Goal: Information Seeking & Learning: Learn about a topic

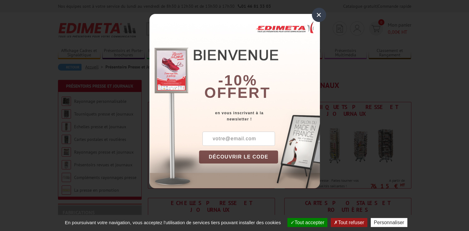
click at [319, 17] on div "×" at bounding box center [319, 15] width 14 height 14
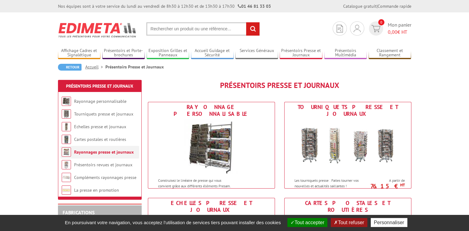
click at [104, 154] on link "Rayonnages presse et journaux" at bounding box center [104, 153] width 60 height 6
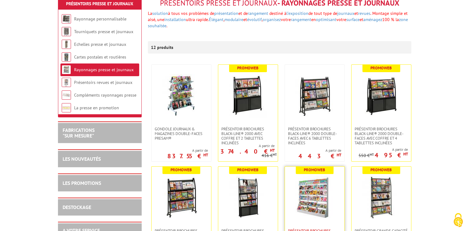
scroll to position [83, 0]
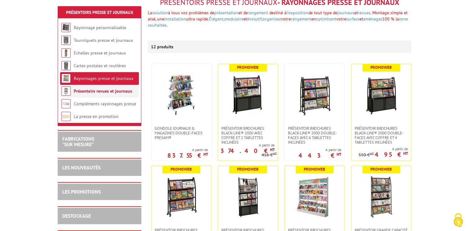
click at [113, 91] on link "Présentoirs revues et journaux" at bounding box center [103, 91] width 58 height 6
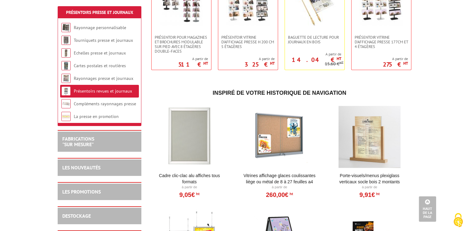
scroll to position [310, 0]
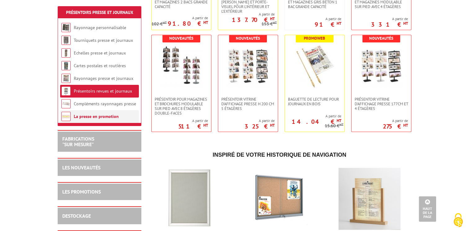
click at [112, 118] on link "La presse en promotion" at bounding box center [96, 117] width 45 height 6
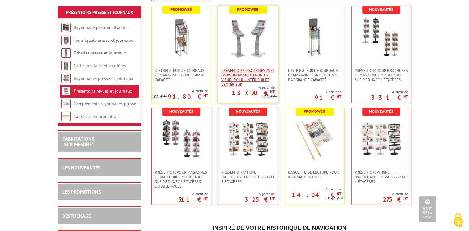
scroll to position [217, 0]
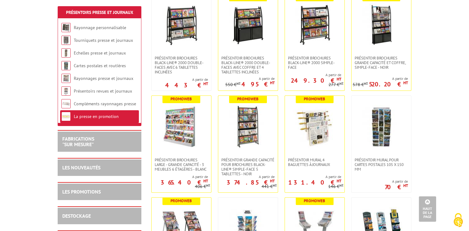
scroll to position [465, 0]
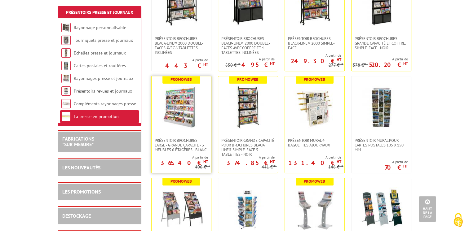
click at [180, 86] on img at bounding box center [181, 107] width 43 height 43
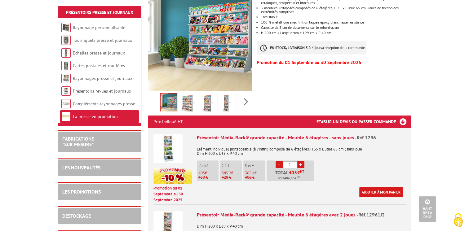
scroll to position [124, 0]
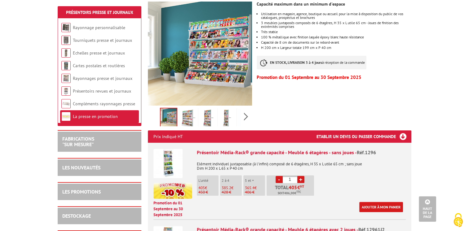
click at [250, 110] on div "Previous Next" at bounding box center [200, 117] width 105 height 22
click at [245, 110] on div "Previous Next" at bounding box center [200, 117] width 105 height 22
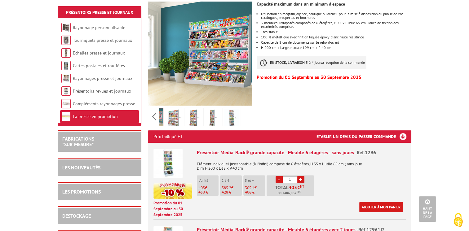
click at [162, 111] on img at bounding box center [155, 118] width 16 height 19
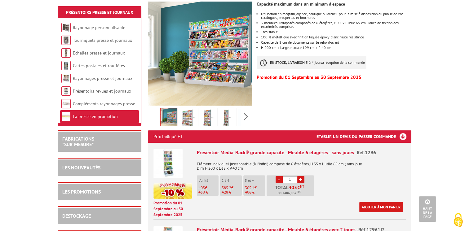
click at [186, 110] on img at bounding box center [188, 118] width 15 height 19
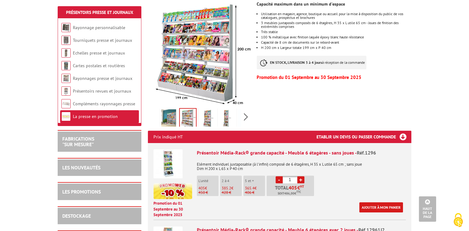
click at [209, 111] on img at bounding box center [207, 119] width 15 height 19
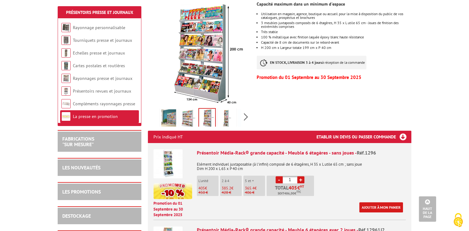
click at [227, 110] on img at bounding box center [226, 119] width 15 height 19
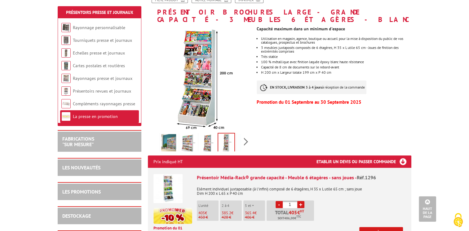
scroll to position [0, 0]
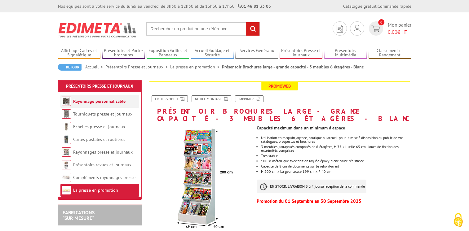
click at [115, 102] on link "Rayonnage personnalisable" at bounding box center [99, 102] width 52 height 6
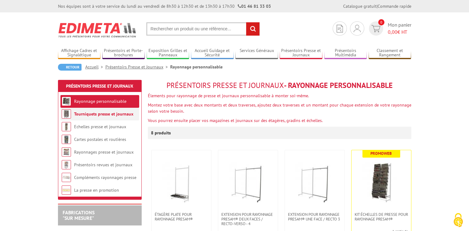
click at [122, 114] on link "Tourniquets presse et journaux" at bounding box center [103, 114] width 59 height 6
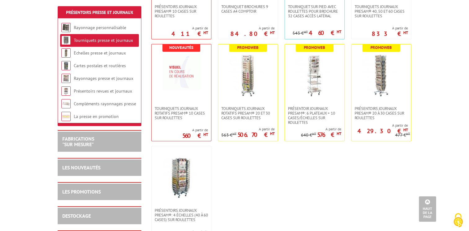
scroll to position [124, 0]
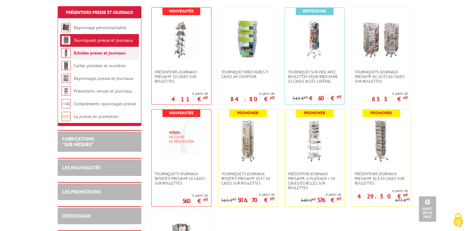
click at [119, 55] on link "Echelles presse et journaux" at bounding box center [100, 53] width 52 height 6
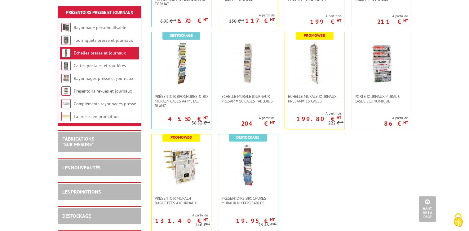
scroll to position [217, 0]
click at [120, 104] on link "Compléments rayonnages presse" at bounding box center [105, 104] width 62 height 6
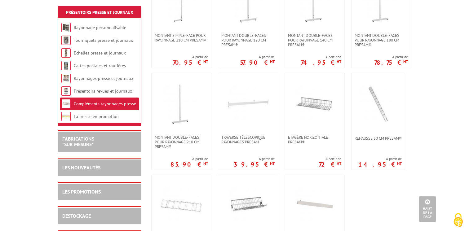
scroll to position [372, 0]
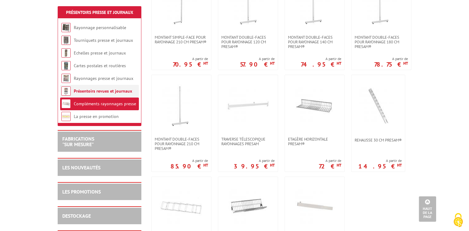
click at [113, 91] on link "Présentoirs revues et journaux" at bounding box center [103, 91] width 58 height 6
